Goal: Transaction & Acquisition: Purchase product/service

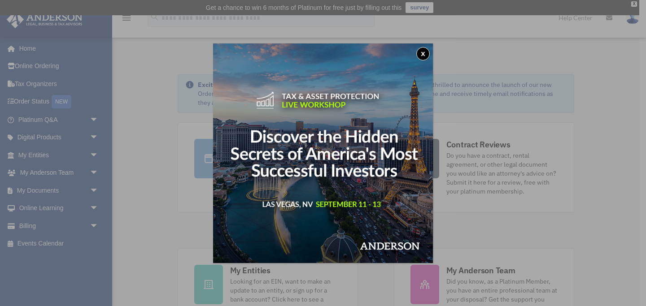
click at [423, 50] on button "x" at bounding box center [422, 53] width 13 height 13
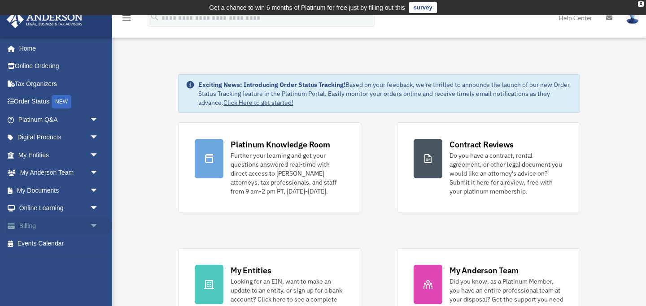
click at [31, 224] on link "Billing arrow_drop_down" at bounding box center [59, 226] width 106 height 18
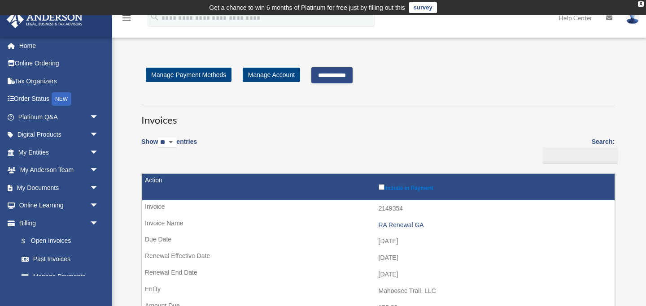
click at [338, 77] on input "**********" at bounding box center [331, 75] width 41 height 16
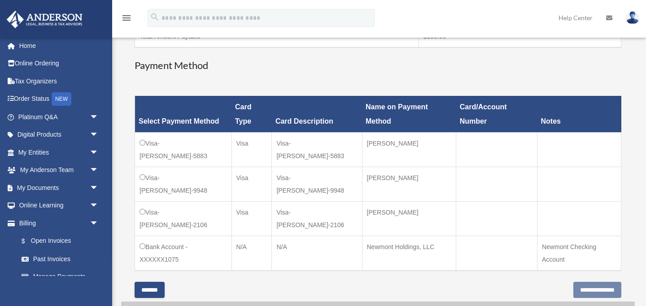
scroll to position [222, 0]
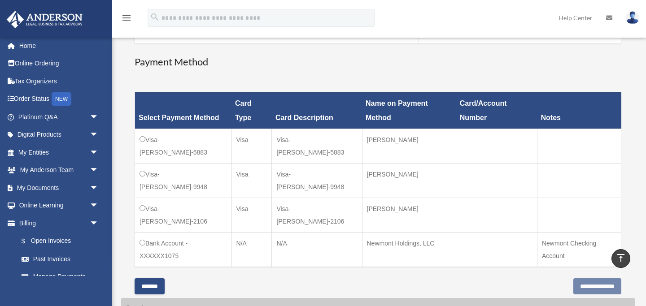
click at [141, 181] on td "Visa-[PERSON_NAME]-9948" at bounding box center [183, 180] width 97 height 35
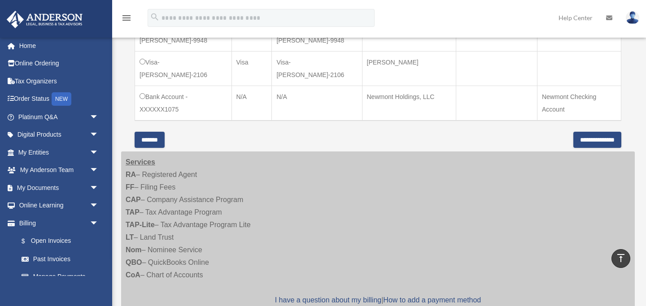
scroll to position [376, 0]
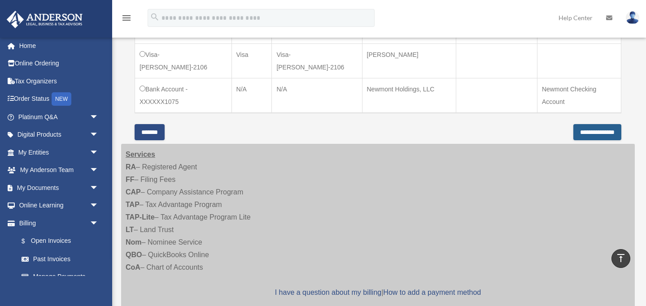
click at [573, 135] on input "**********" at bounding box center [597, 132] width 48 height 16
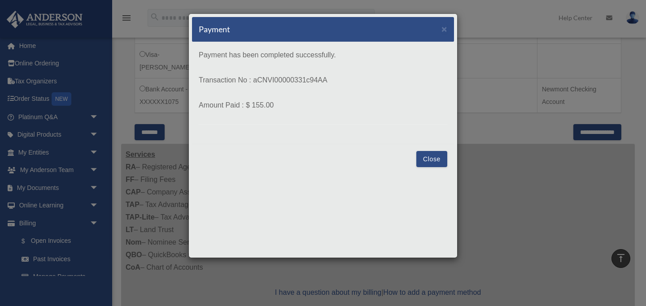
click at [424, 163] on button "Close" at bounding box center [431, 159] width 31 height 16
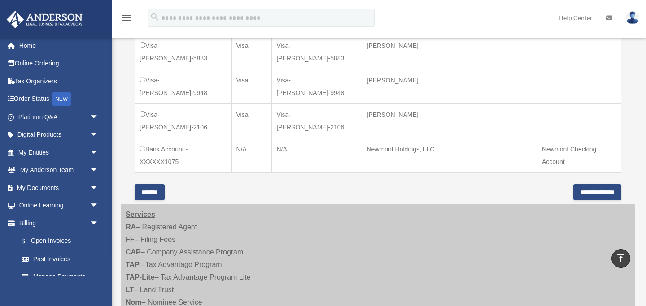
scroll to position [0, 0]
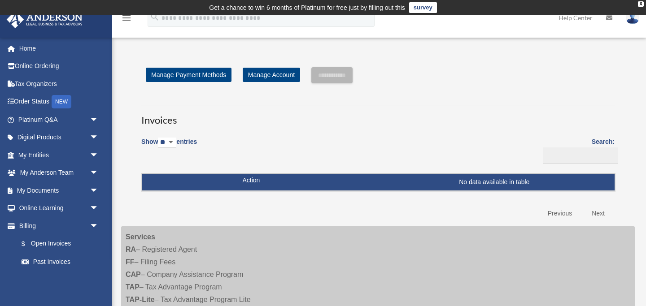
click at [635, 20] on img at bounding box center [632, 17] width 13 height 13
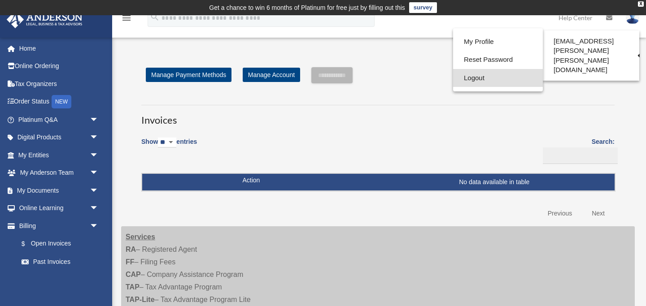
click at [453, 78] on link "Logout" at bounding box center [498, 78] width 90 height 18
